Goal: Information Seeking & Learning: Learn about a topic

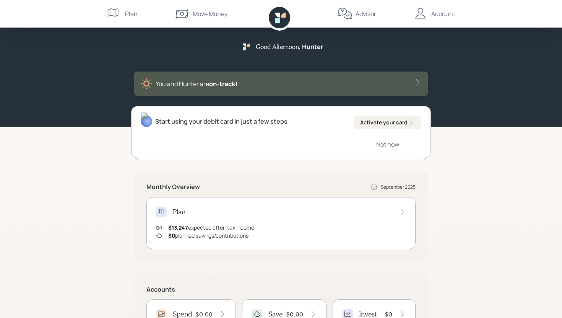
click at [344, 18] on icon at bounding box center [344, 13] width 15 height 15
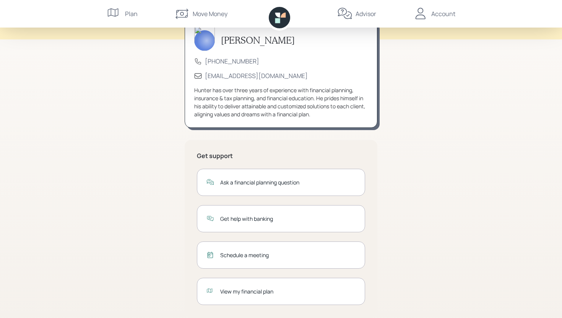
scroll to position [56, 0]
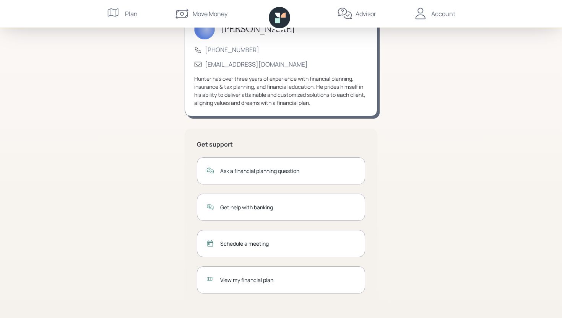
click at [252, 276] on div "View my financial plan" at bounding box center [287, 280] width 135 height 8
